Goal: Task Accomplishment & Management: Manage account settings

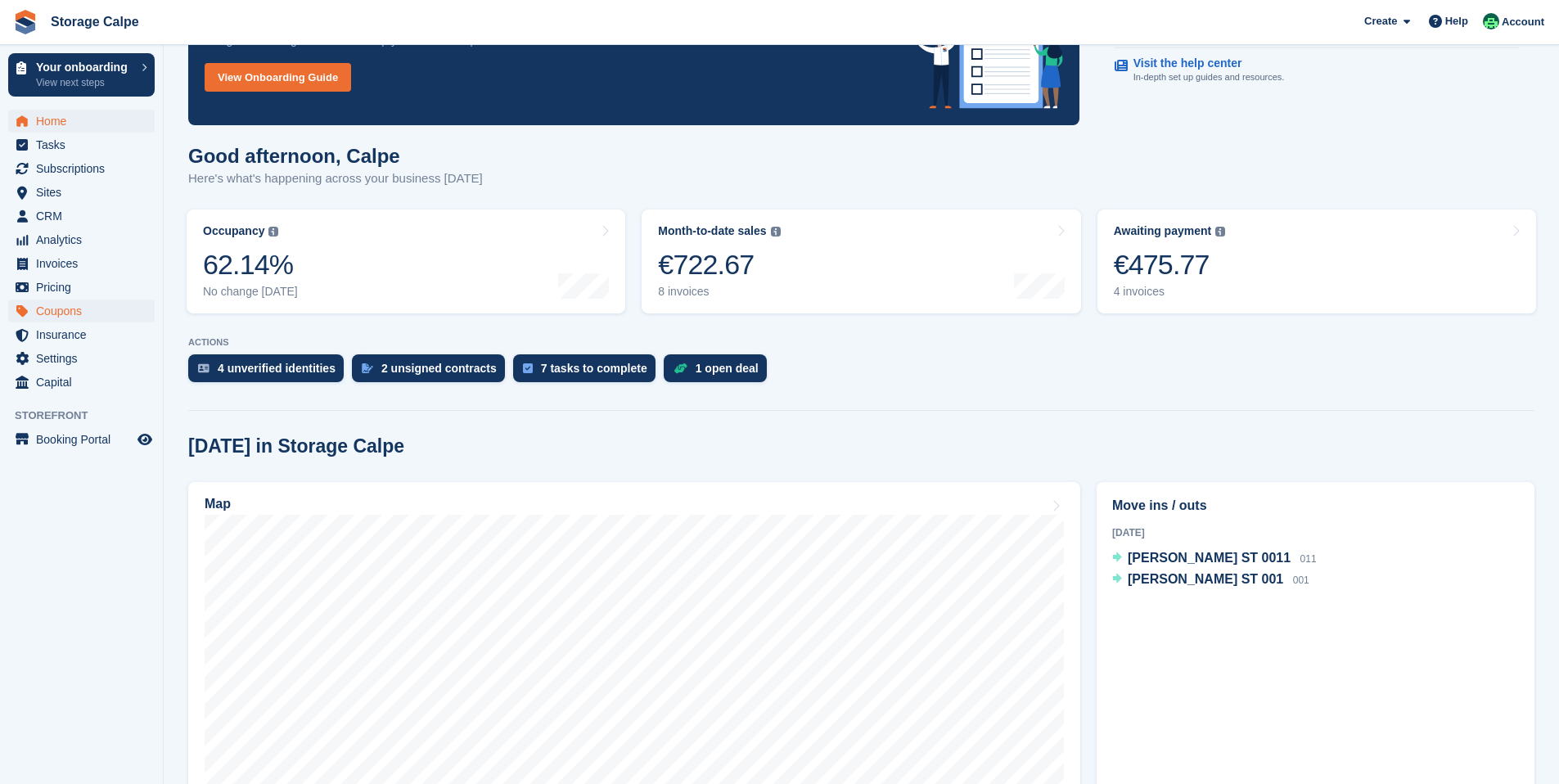
scroll to position [104, 0]
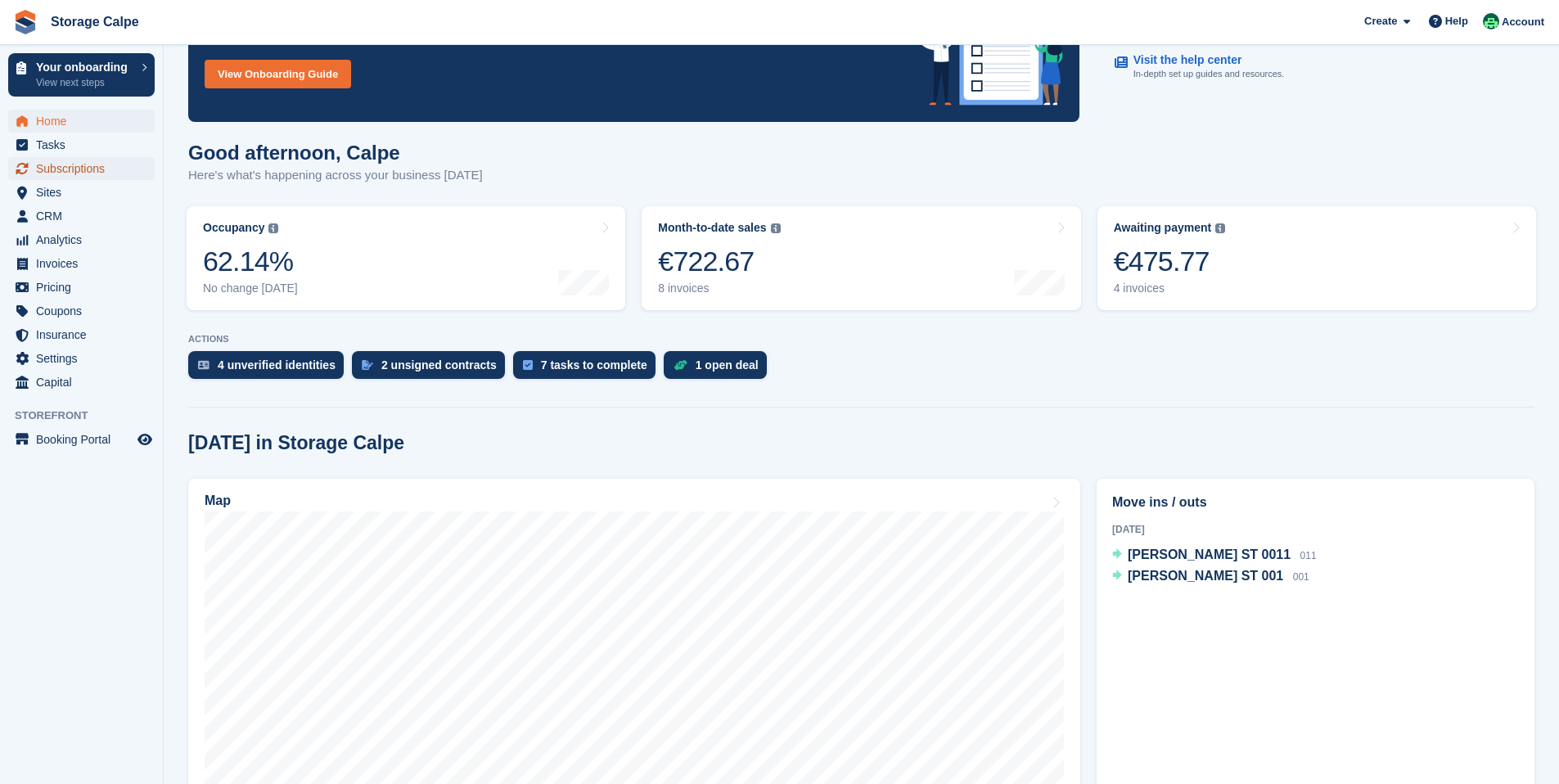
click at [62, 175] on span "Subscriptions" at bounding box center [84, 168] width 98 height 23
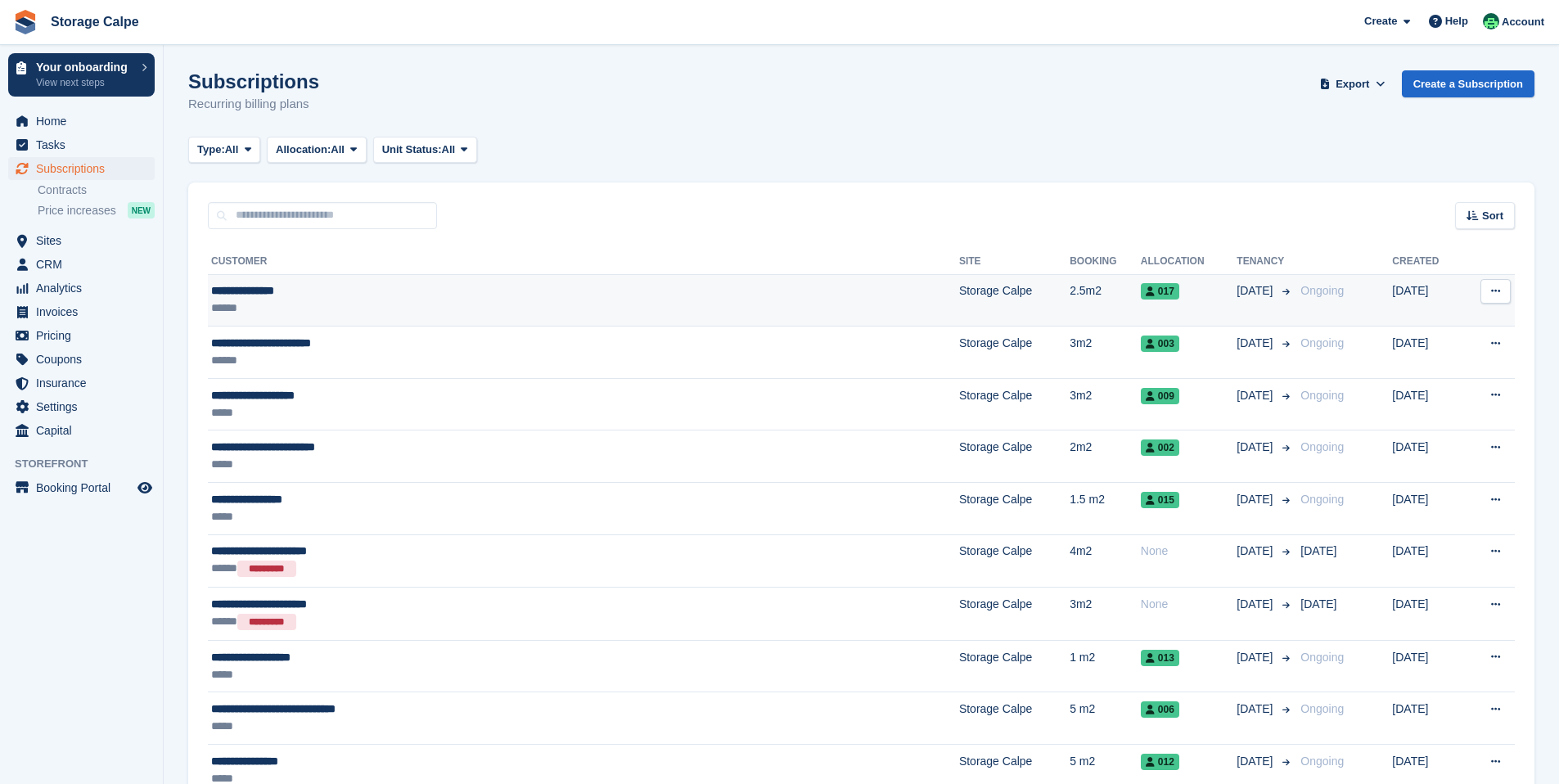
click at [322, 306] on div "******" at bounding box center [458, 308] width 493 height 17
